Goal: Obtain resource: Download file/media

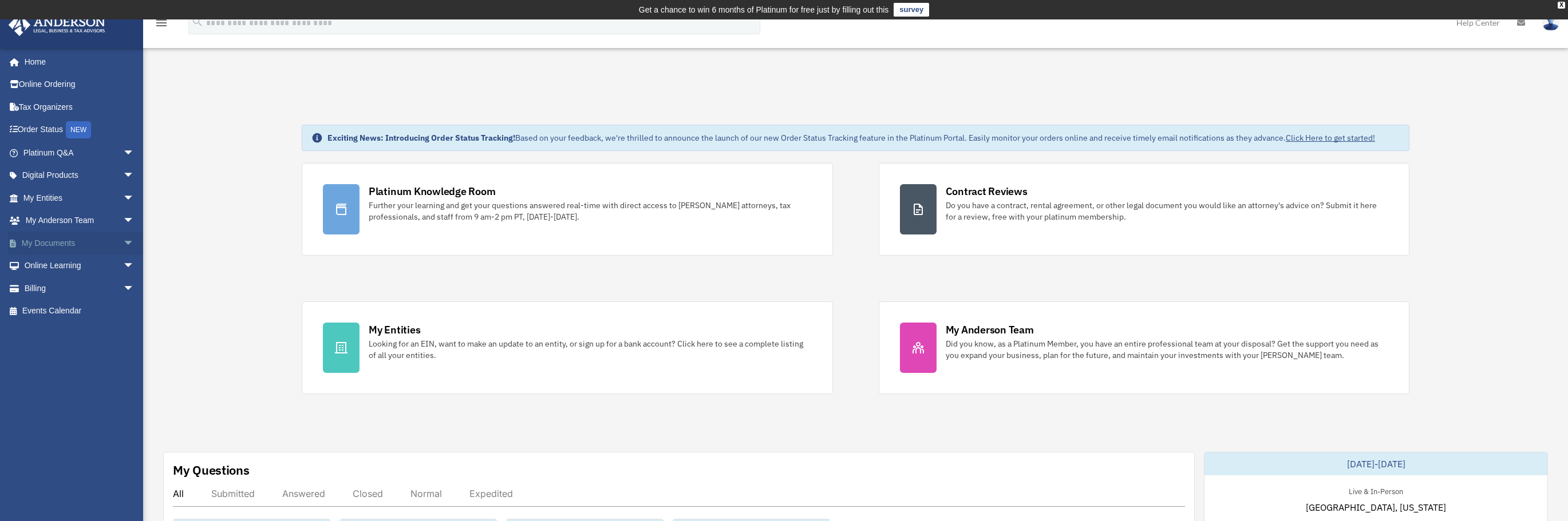
click at [123, 242] on span "arrow_drop_down" at bounding box center [134, 244] width 23 height 24
click at [47, 264] on link "Box" at bounding box center [84, 266] width 136 height 23
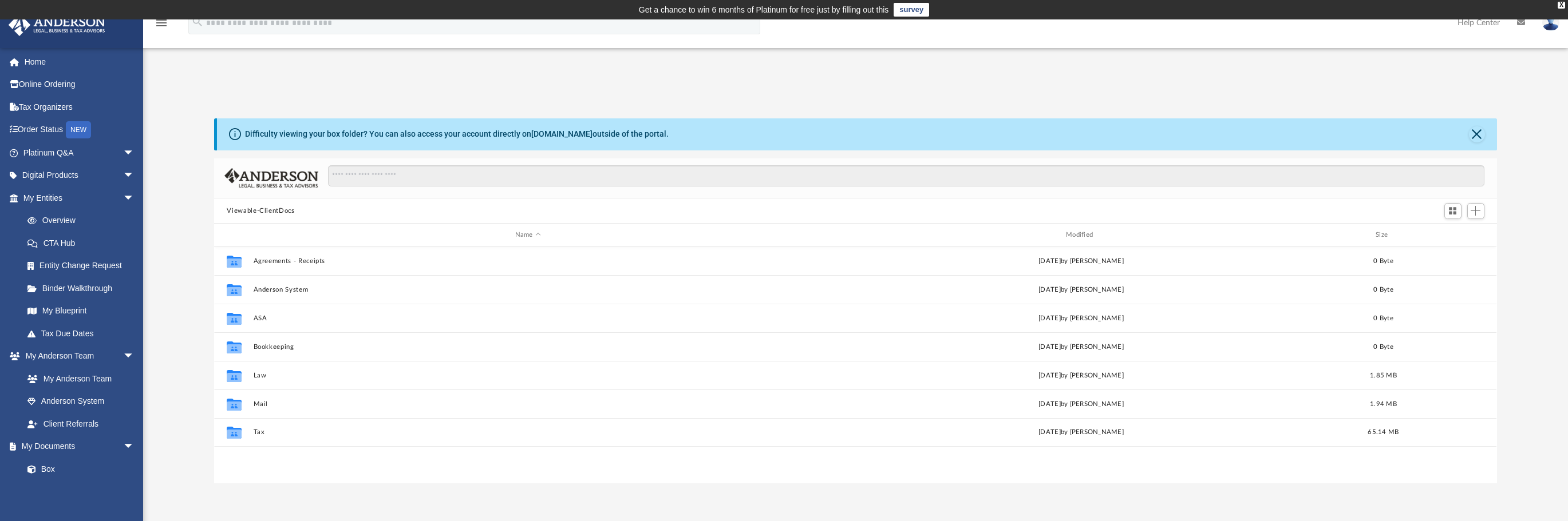
scroll to position [252, 1274]
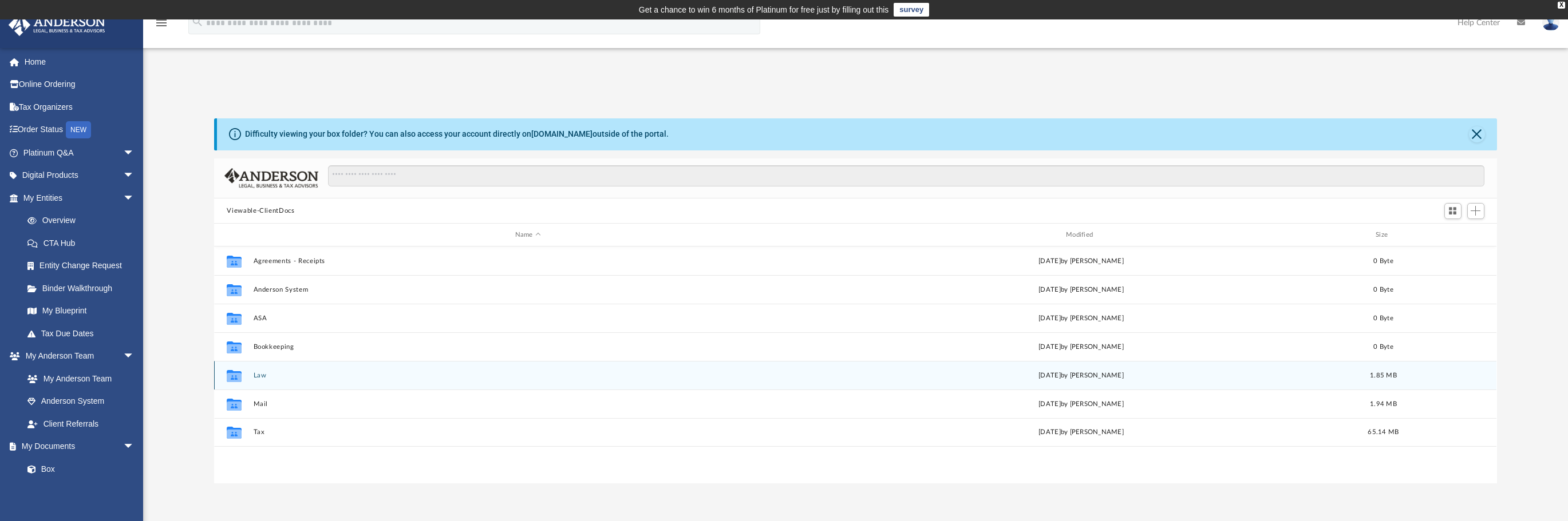
click at [514, 384] on div "Collaborated Folder Law Mon Jun 16 2025 by Cat Hernandez Sarmiento 1.85 MB" at bounding box center [855, 375] width 1282 height 29
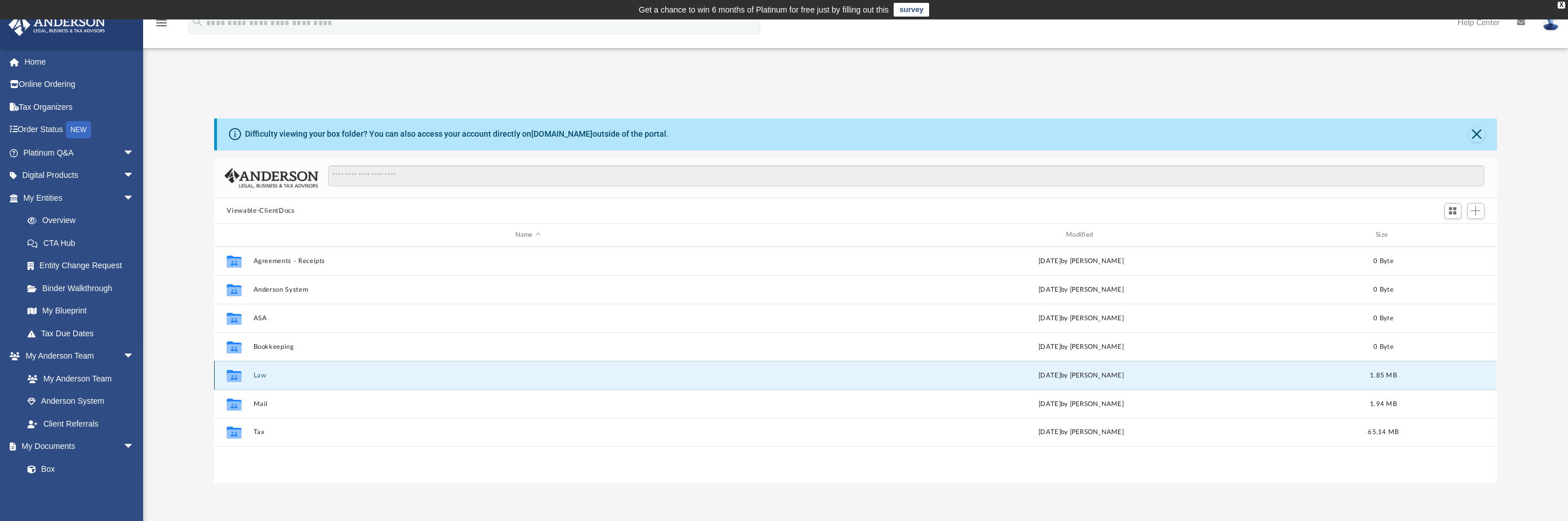
click at [547, 378] on button "Law" at bounding box center [528, 376] width 549 height 8
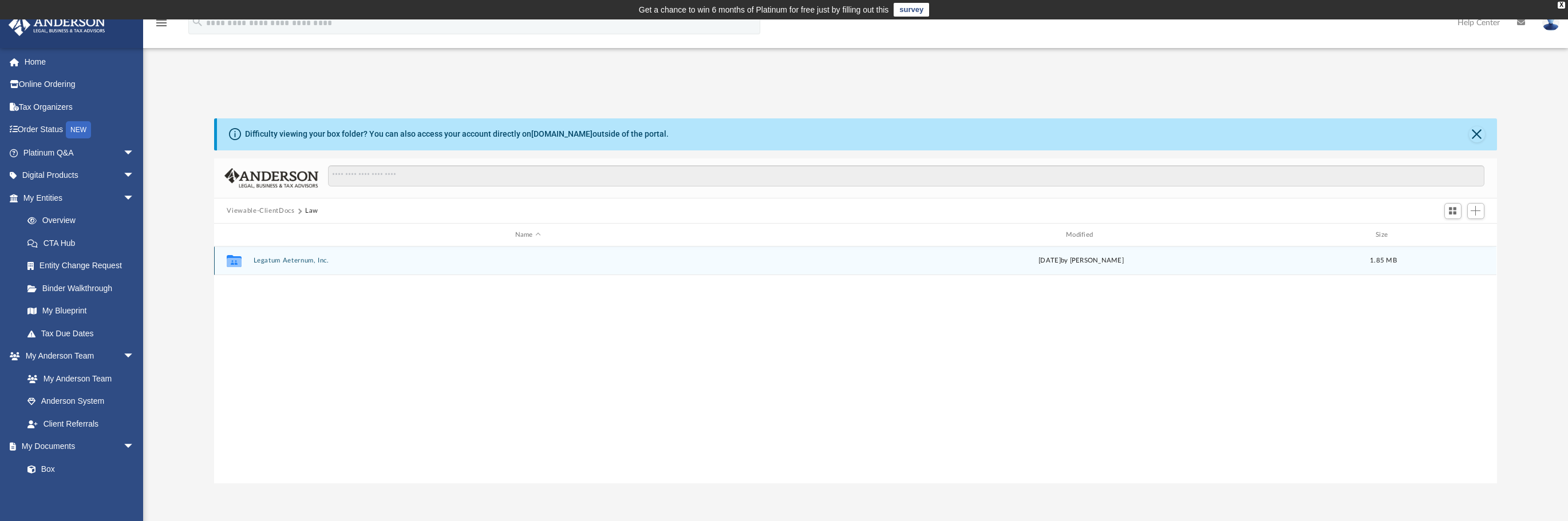
click at [366, 273] on div "Collaborated Folder Legatum Aeternum, Inc. Mon Jun 16 2025 by Cat Hernandez Sar…" at bounding box center [855, 261] width 1282 height 29
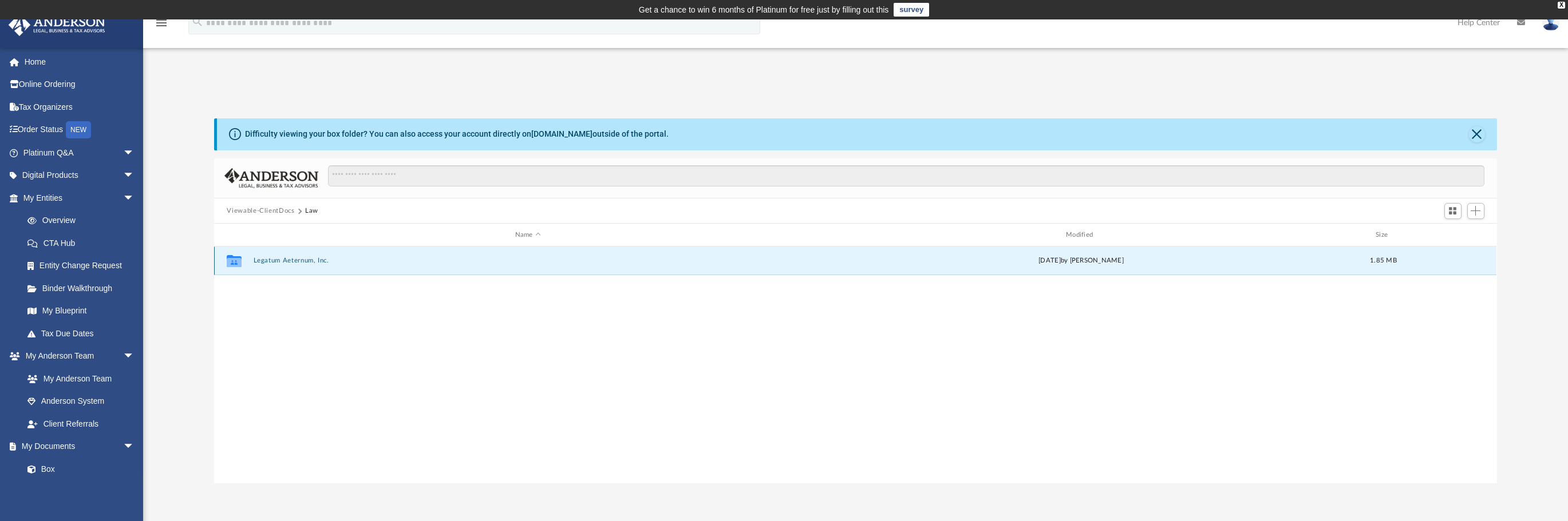
click at [361, 255] on div "Collaborated Folder Legatum Aeternum, Inc. Mon Jun 16 2025 by Cat Hernandez Sar…" at bounding box center [855, 261] width 1282 height 29
click at [357, 264] on button "Legatum Aeternum, Inc." at bounding box center [528, 261] width 549 height 8
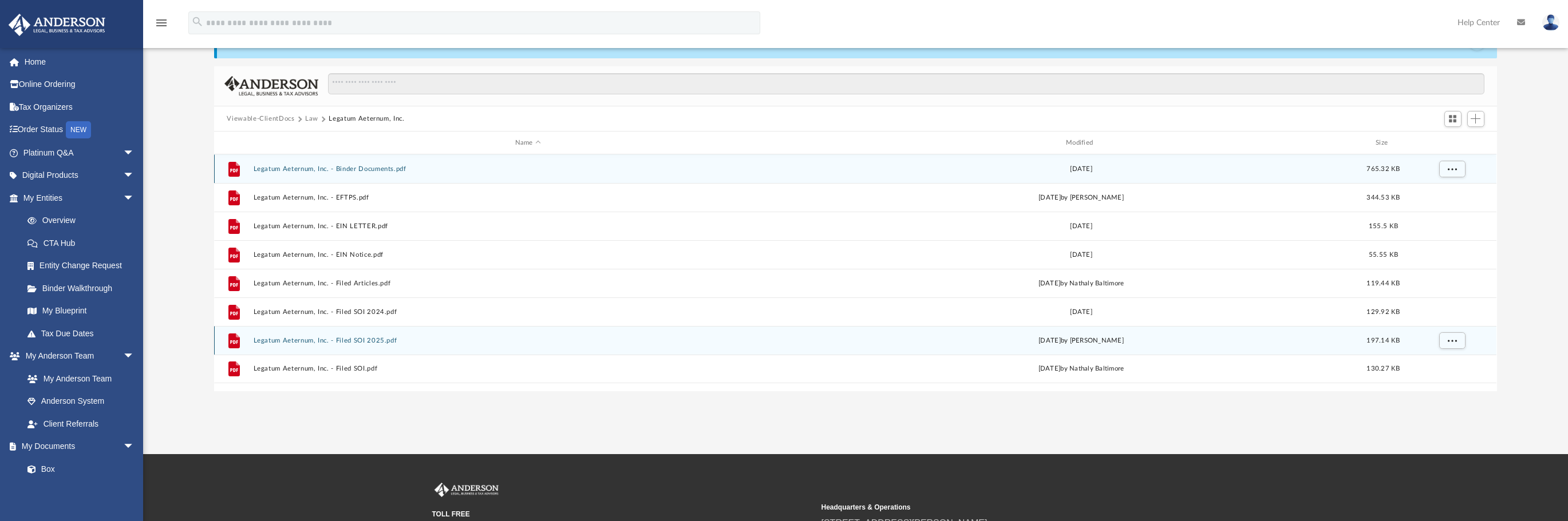
scroll to position [114, 0]
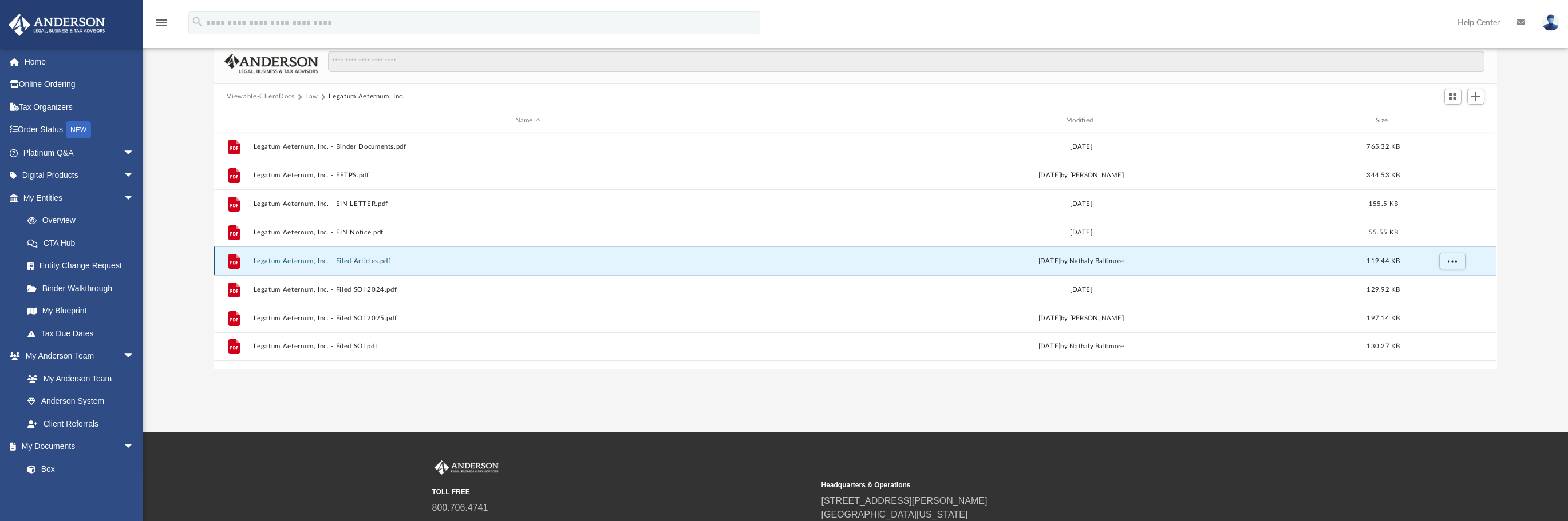
click at [446, 263] on button "Legatum Aeternum, Inc. - Filed Articles.pdf" at bounding box center [528, 261] width 549 height 8
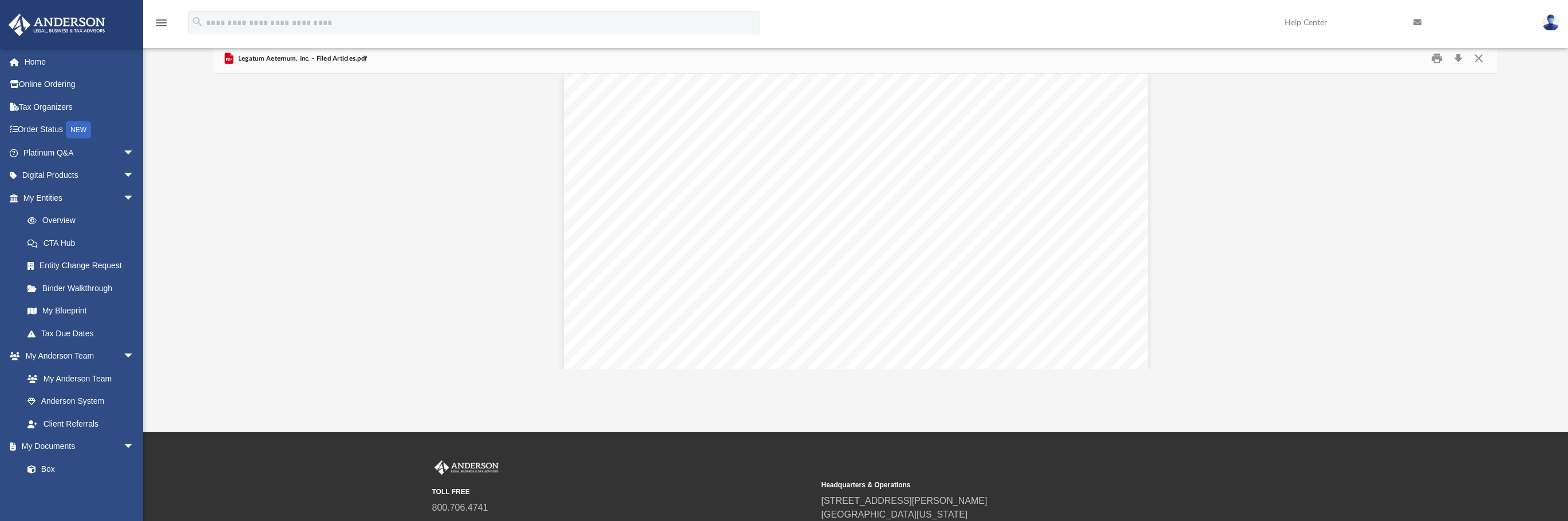
scroll to position [0, 0]
click at [232, 218] on button "Preview" at bounding box center [226, 221] width 25 height 32
click at [237, 214] on button "Preview" at bounding box center [226, 221] width 25 height 32
click at [224, 221] on button "Preview" at bounding box center [226, 221] width 25 height 32
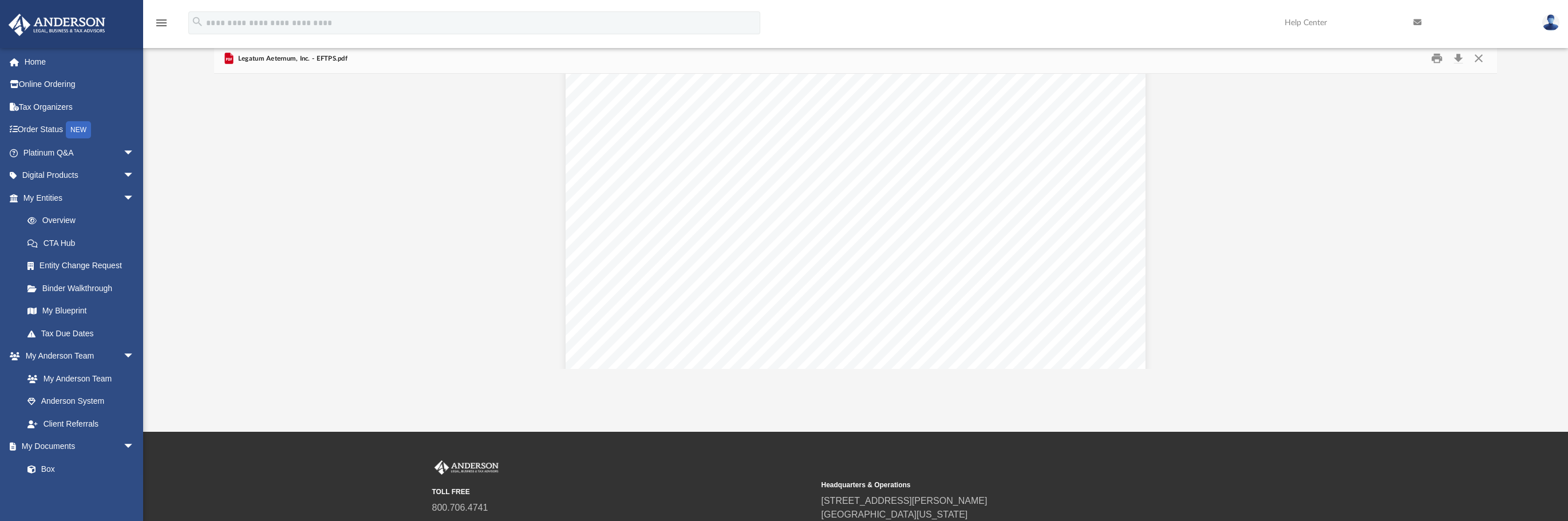
scroll to position [1144, 0]
click at [232, 221] on button "Preview" at bounding box center [226, 221] width 25 height 32
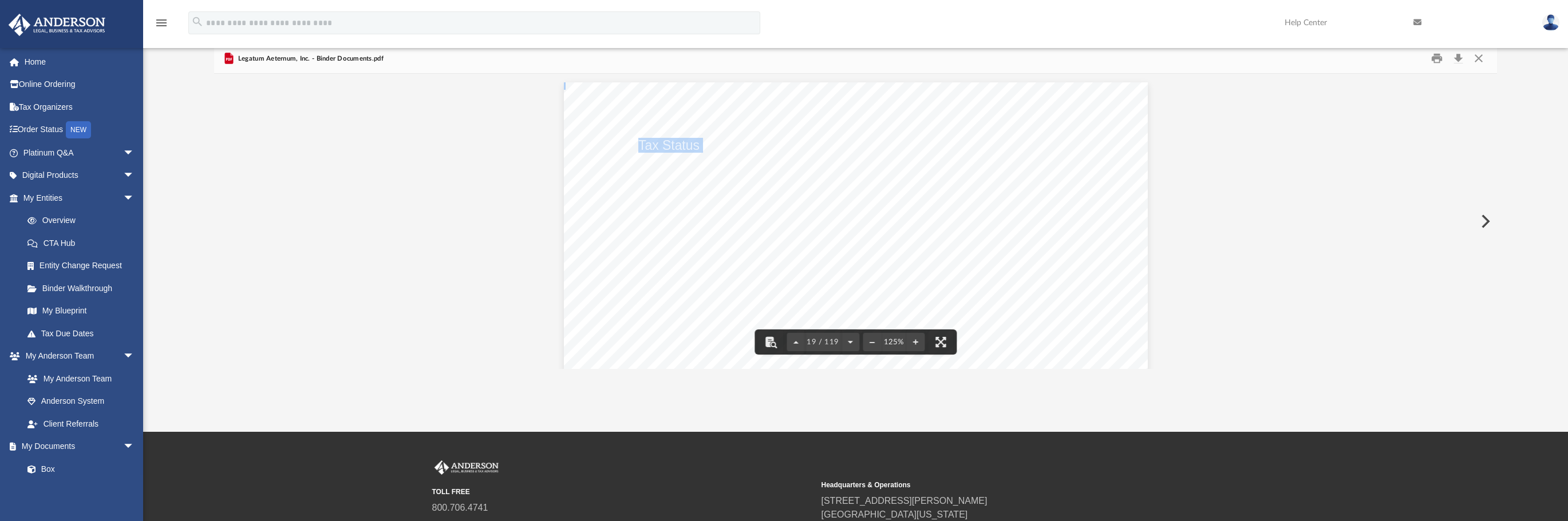
drag, startPoint x: 636, startPoint y: 171, endPoint x: 752, endPoint y: 167, distance: 116.1
click at [752, 167] on div "Legatum Aeternum, Inc. Tax Status C - Corporation Annual Tax Return Form 1120 T…" at bounding box center [856, 460] width 584 height 756
drag, startPoint x: 762, startPoint y: 125, endPoint x: 757, endPoint y: 118, distance: 8.6
click at [761, 118] on div "Legatum Aeternum, Inc. Tax Status C - Corporation Annual Tax Return Form 1120 T…" at bounding box center [856, 460] width 584 height 756
